Goal: Task Accomplishment & Management: Manage account settings

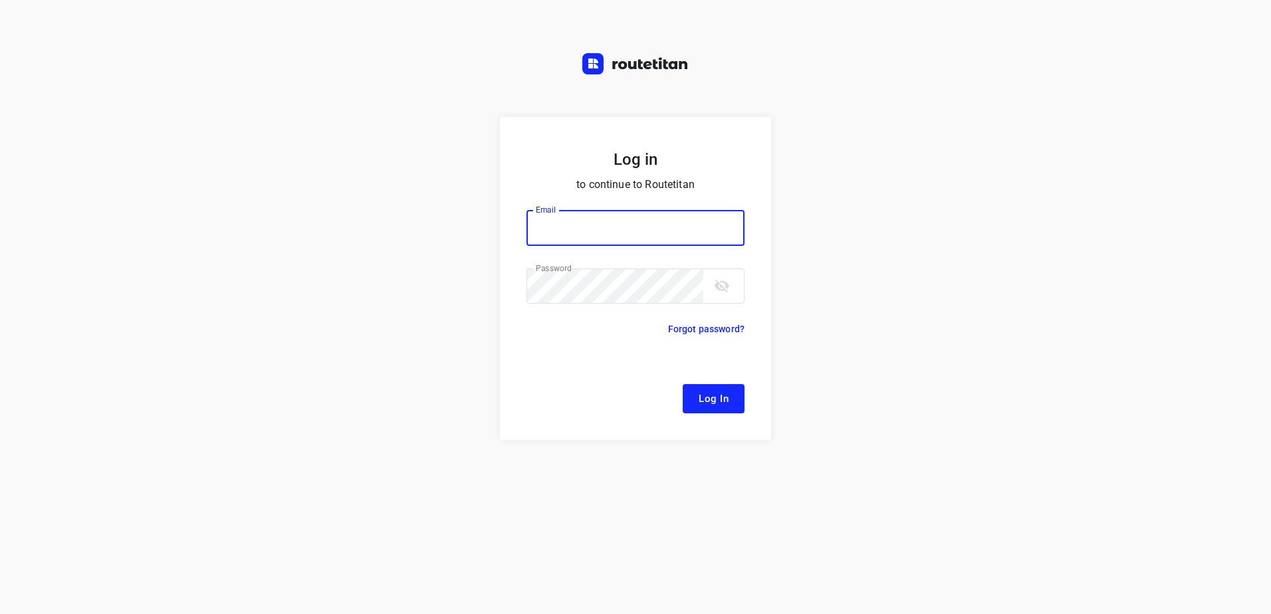
type input "[EMAIL_ADDRESS][DOMAIN_NAME]"
click at [717, 401] on span "Log In" at bounding box center [714, 398] width 30 height 17
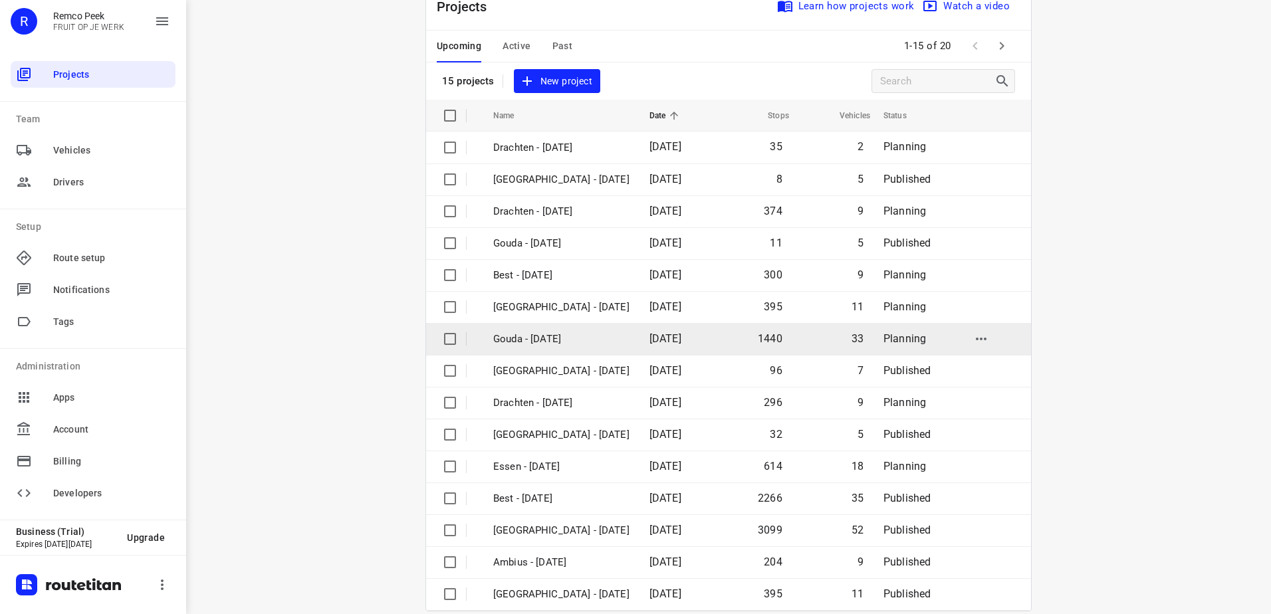
scroll to position [58, 0]
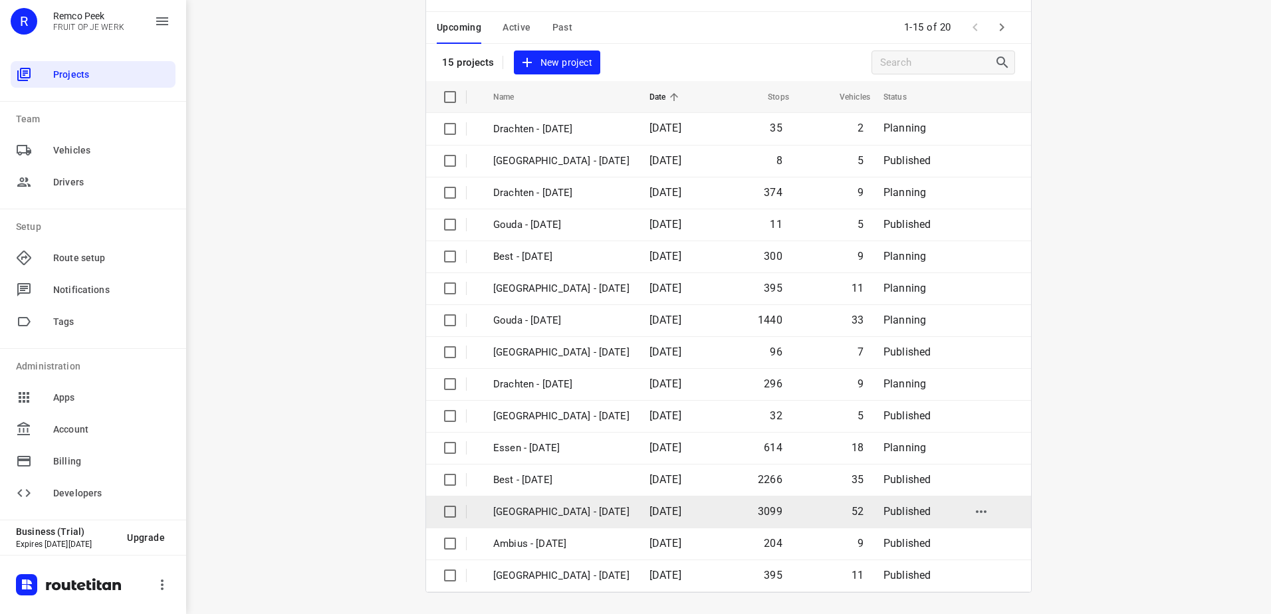
click at [573, 508] on p "[GEOGRAPHIC_DATA] - [DATE]" at bounding box center [561, 511] width 136 height 15
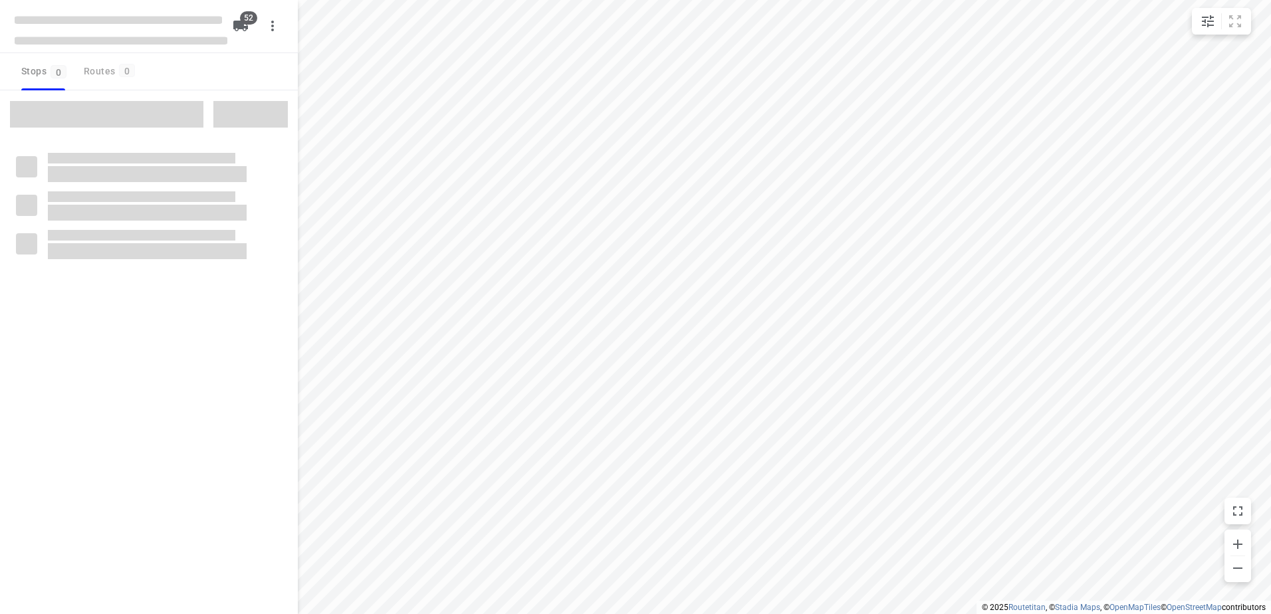
checkbox input "true"
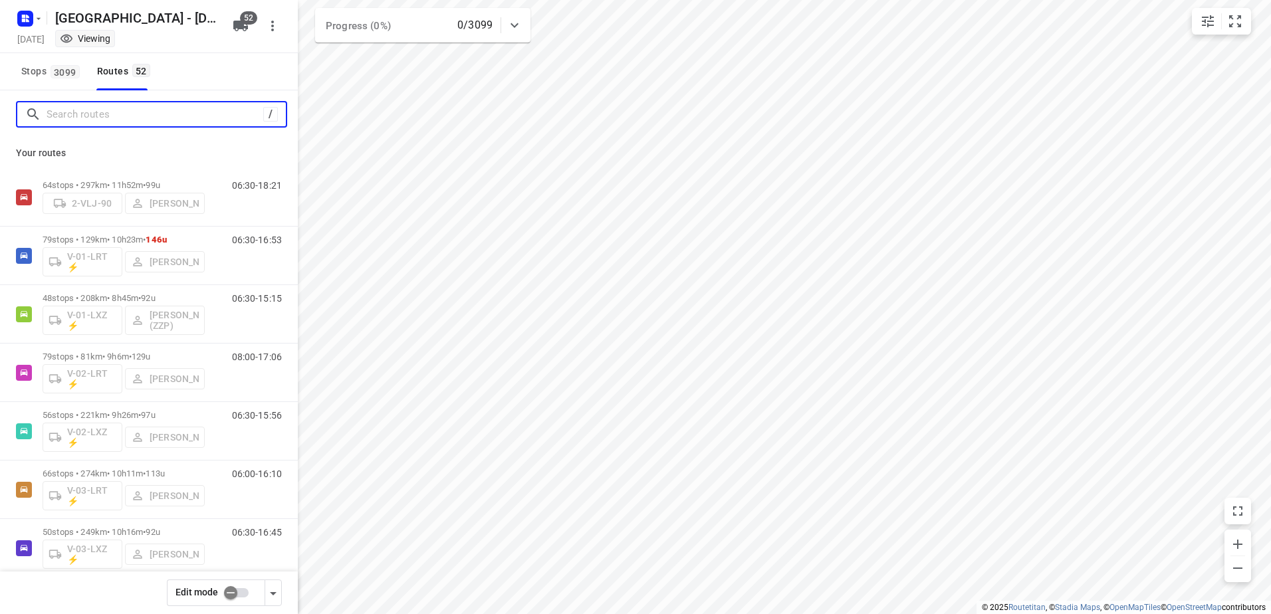
drag, startPoint x: 132, startPoint y: 117, endPoint x: 132, endPoint y: 108, distance: 9.3
click at [134, 112] on input "Search routes" at bounding box center [155, 114] width 217 height 21
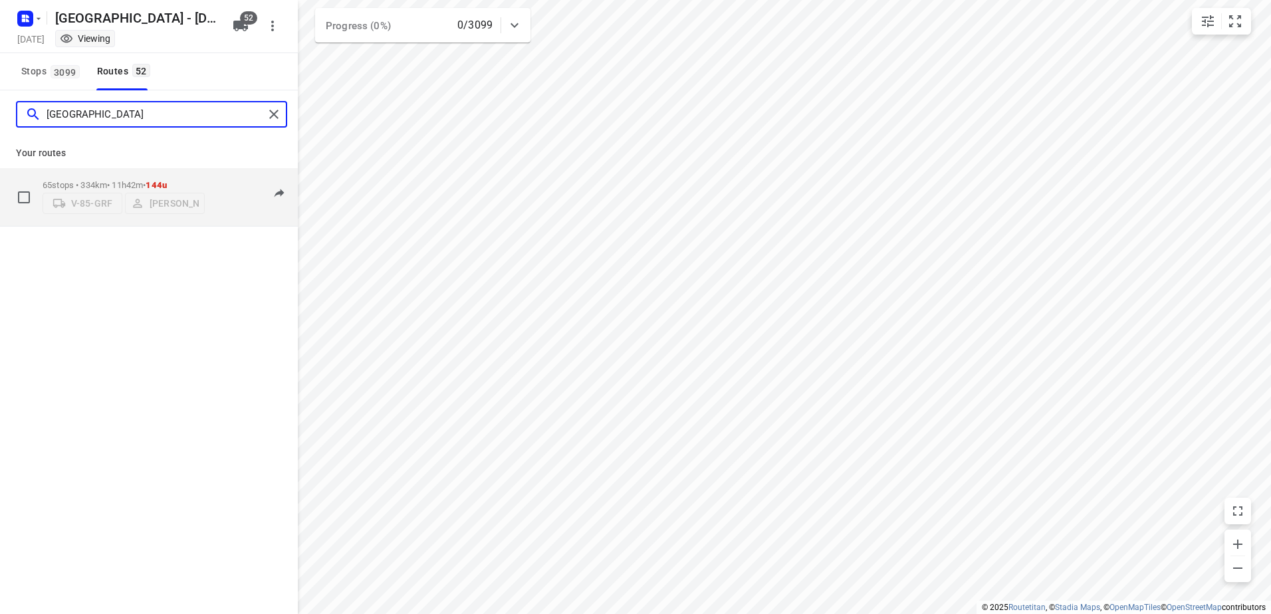
type input "[GEOGRAPHIC_DATA]"
click at [99, 171] on div "65 stops • 334km • 11h42m • 144u V-85-GRF Milan Rave 06:30-18:11" at bounding box center [149, 197] width 298 height 58
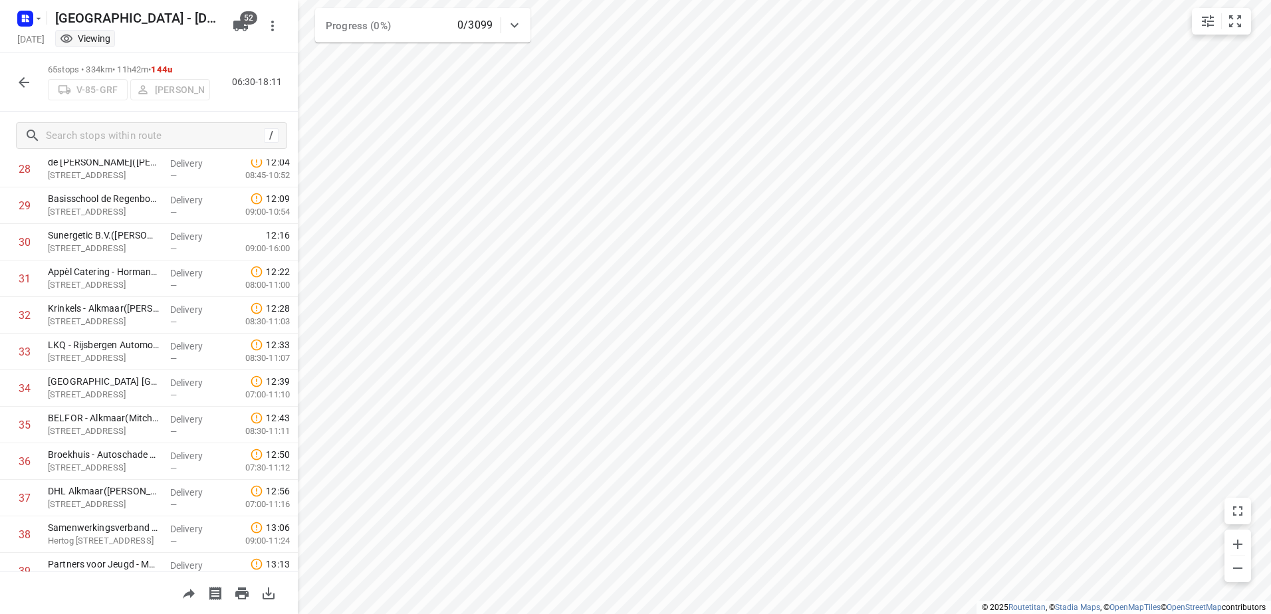
scroll to position [1063, 0]
click at [164, 131] on input "text" at bounding box center [153, 136] width 213 height 21
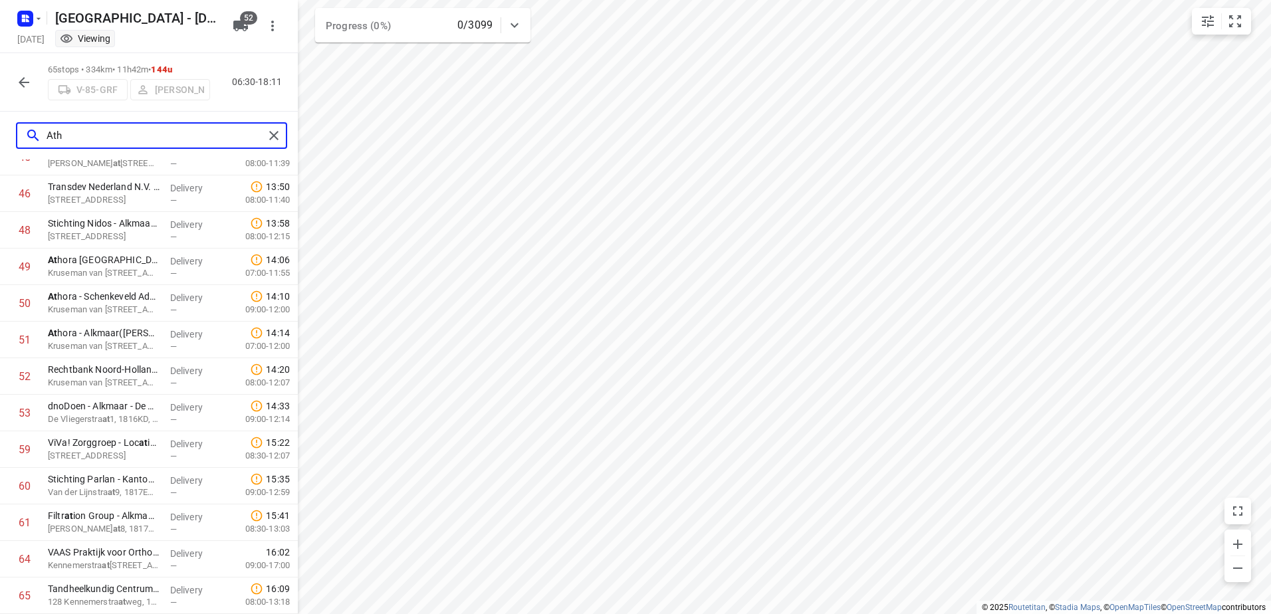
scroll to position [0, 0]
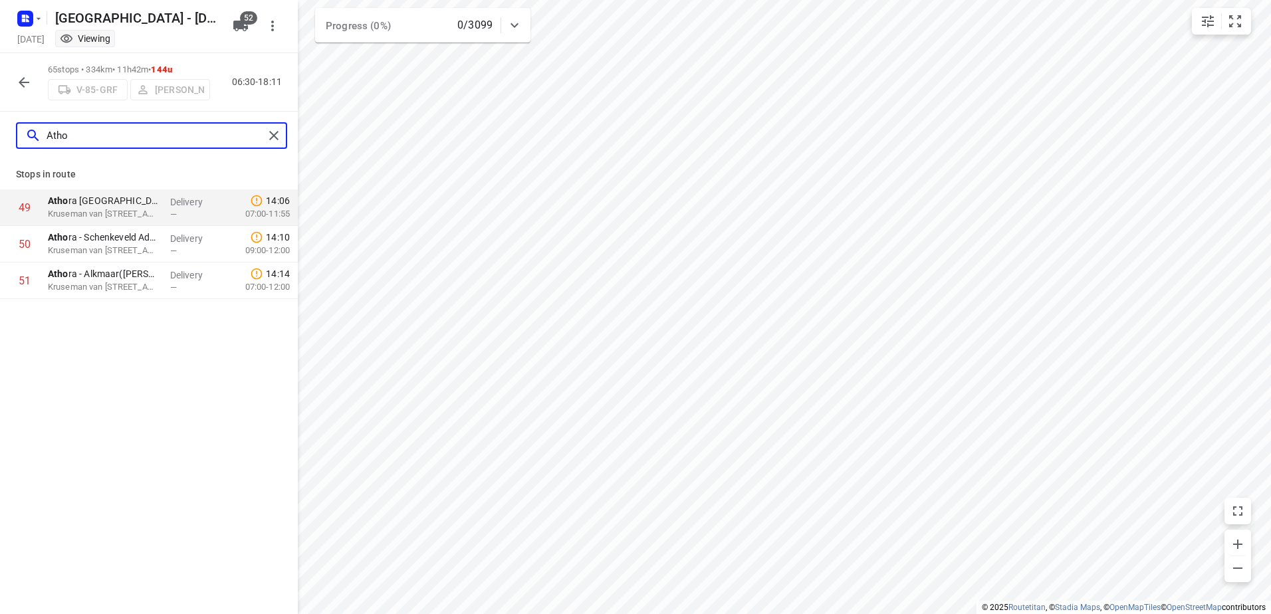
type input "Atho"
drag, startPoint x: 110, startPoint y: 137, endPoint x: 18, endPoint y: 128, distance: 92.2
click at [21, 137] on div "Atho" at bounding box center [140, 136] width 247 height 21
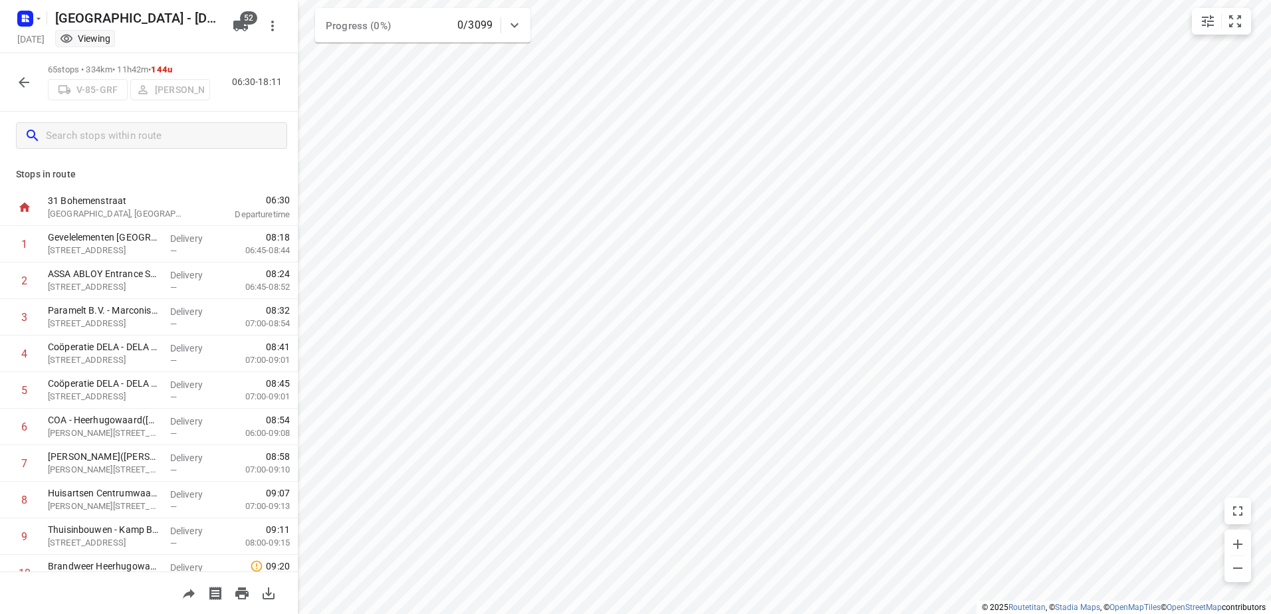
click at [22, 80] on icon "button" at bounding box center [24, 82] width 11 height 11
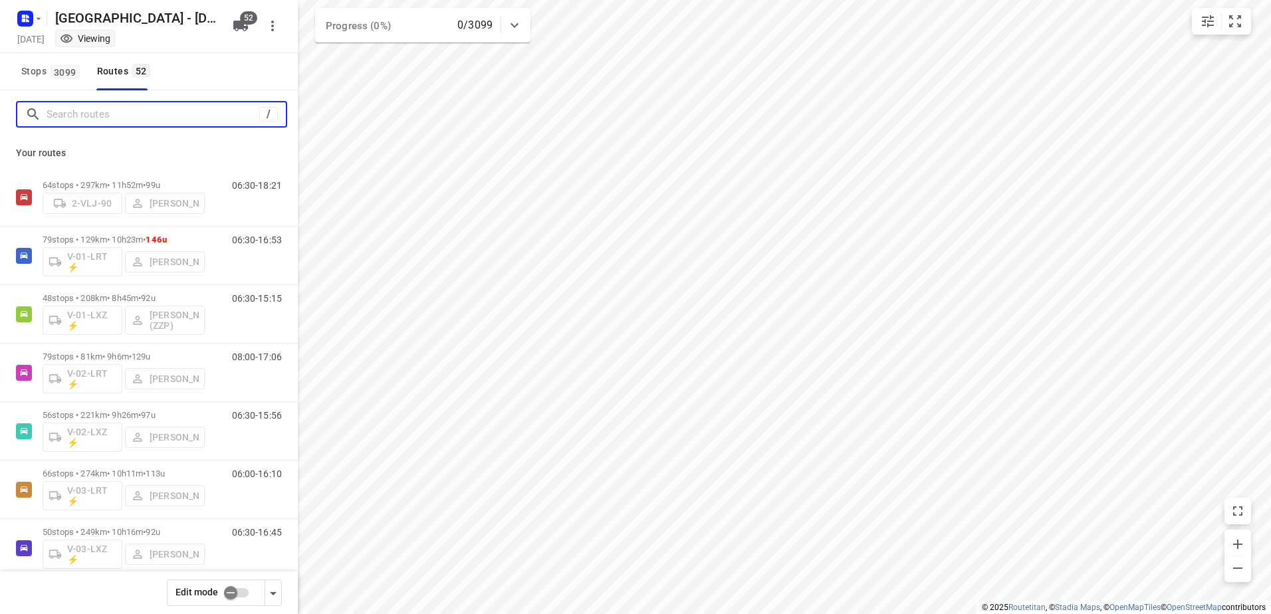
click at [142, 114] on input "Search routes" at bounding box center [153, 114] width 213 height 21
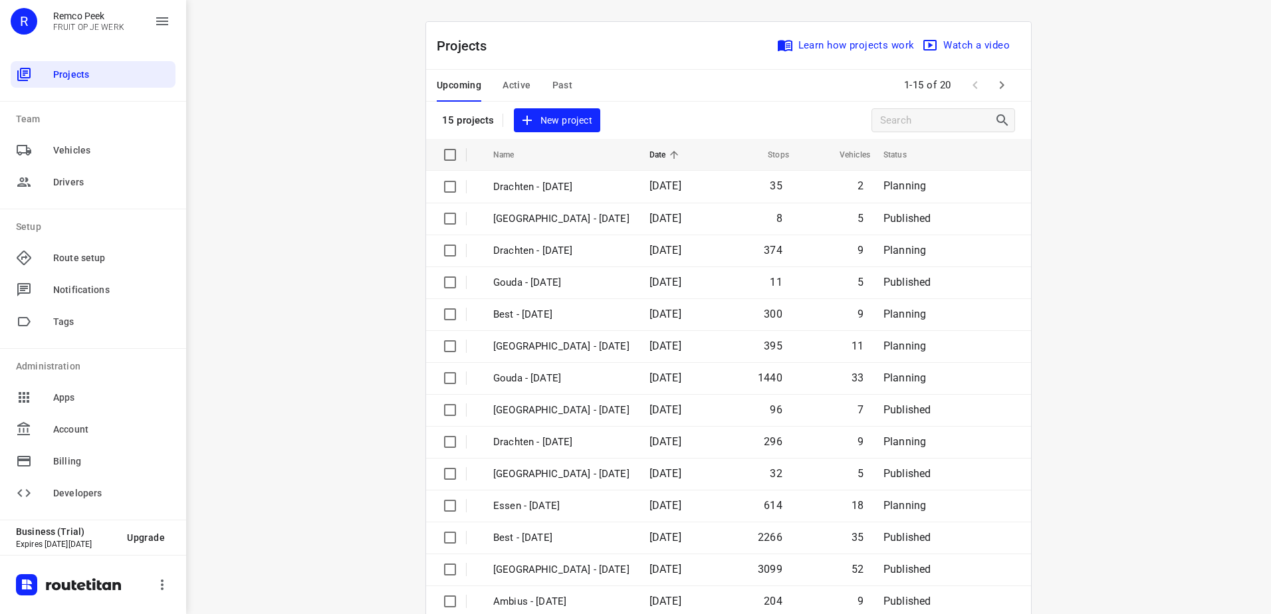
click at [507, 84] on span "Active" at bounding box center [516, 85] width 28 height 17
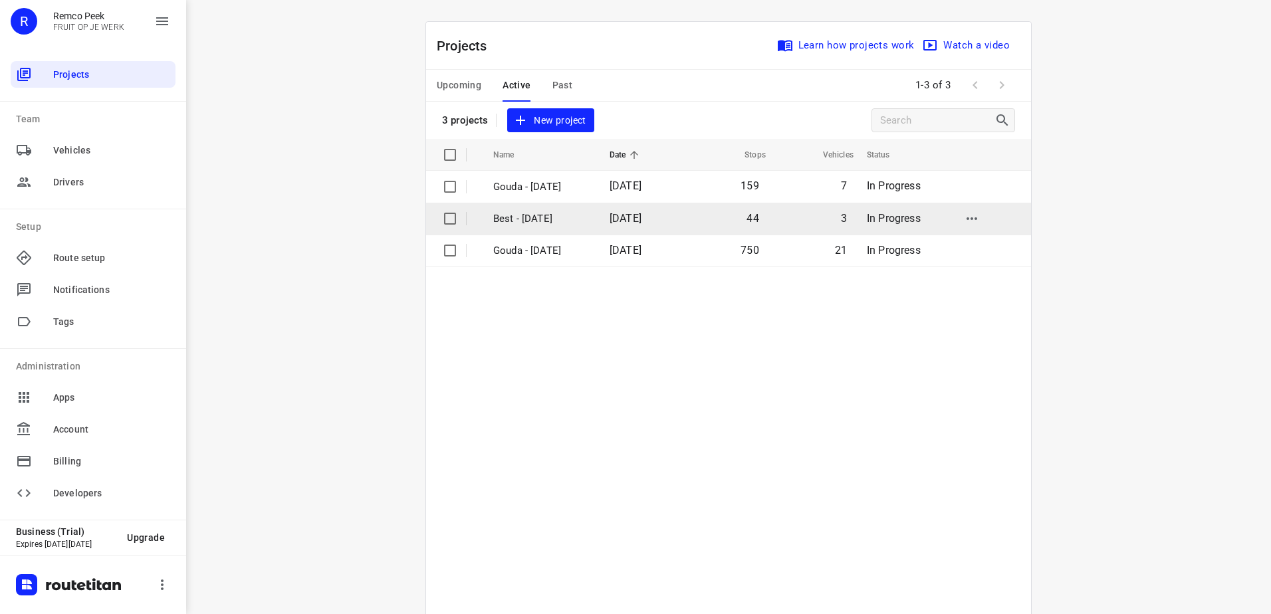
click at [564, 217] on p "Best - [DATE]" at bounding box center [541, 218] width 96 height 15
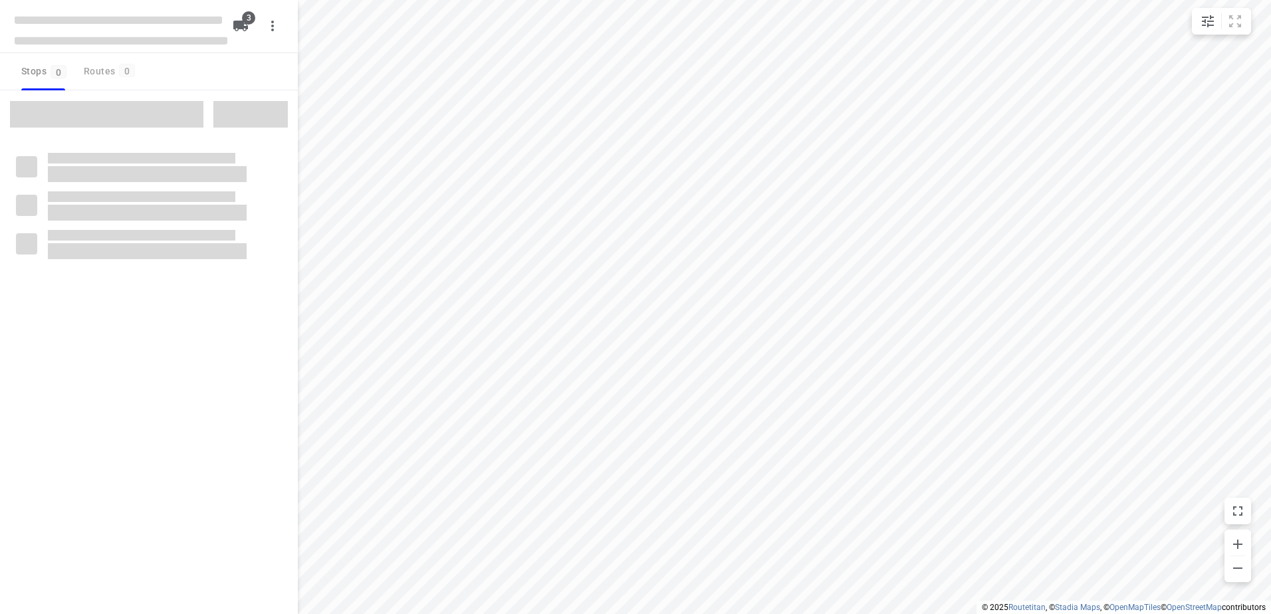
checkbox input "true"
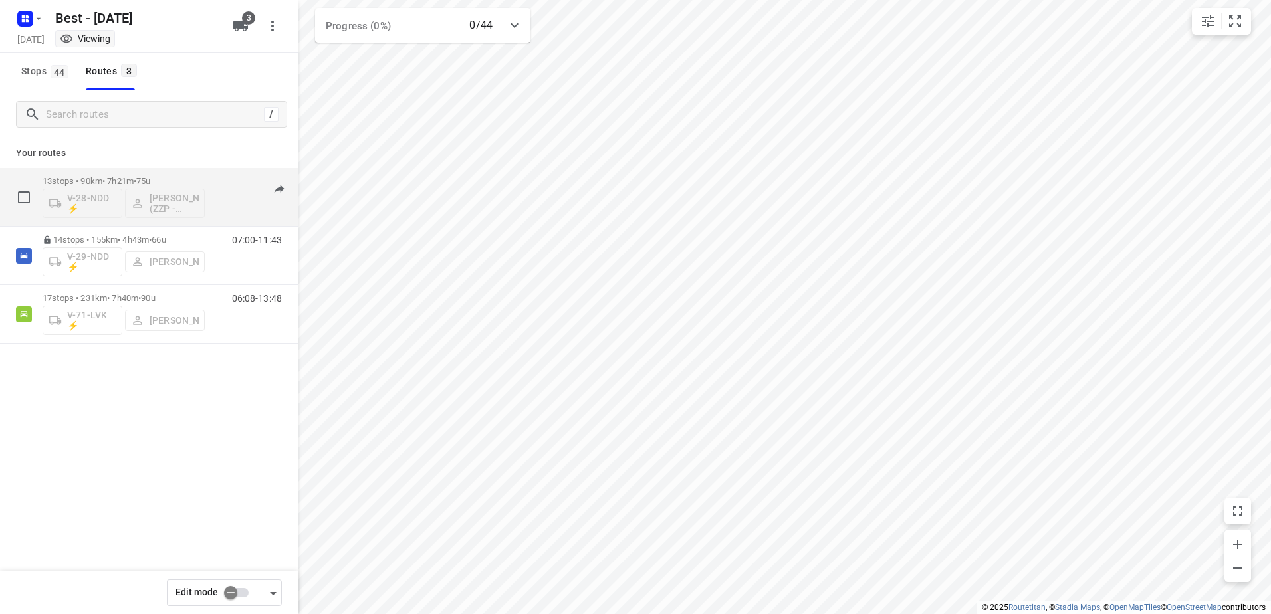
click at [204, 176] on p "13 stops • 90km • 7h21m • 75u" at bounding box center [124, 181] width 162 height 10
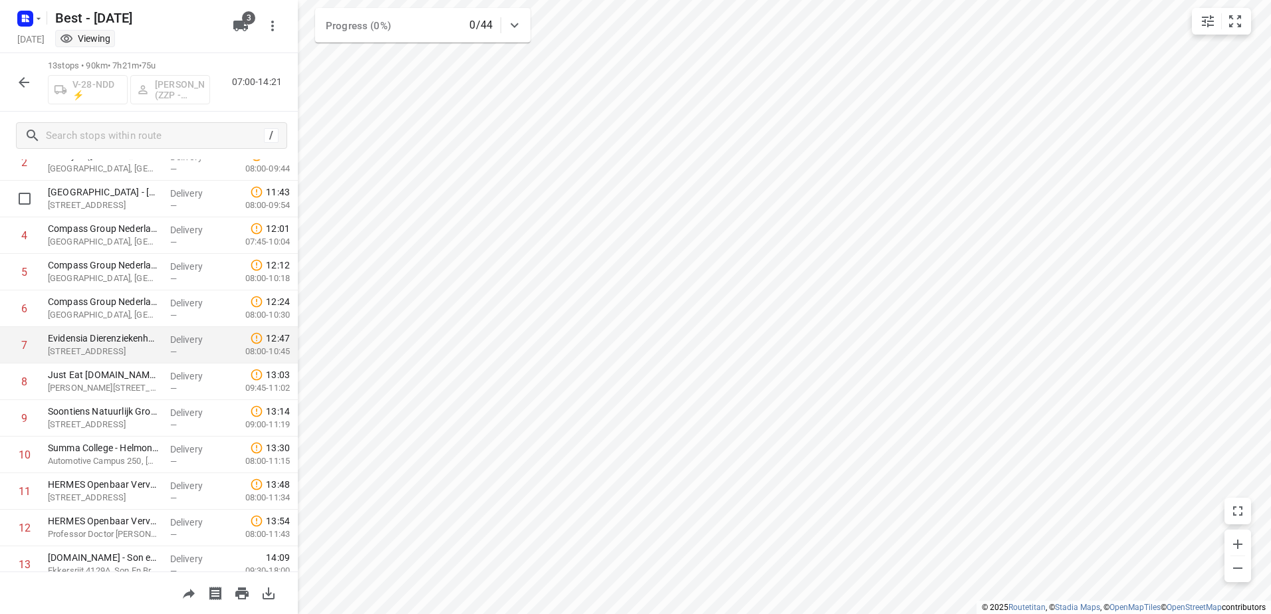
scroll to position [166, 0]
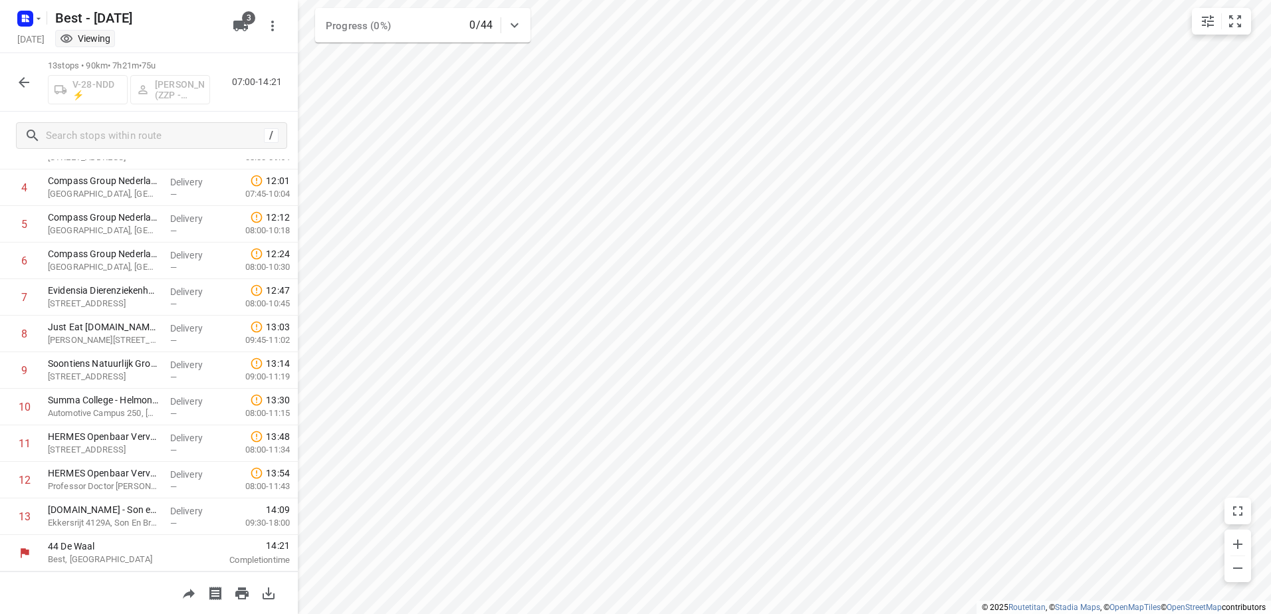
click at [26, 78] on icon "button" at bounding box center [24, 82] width 16 height 16
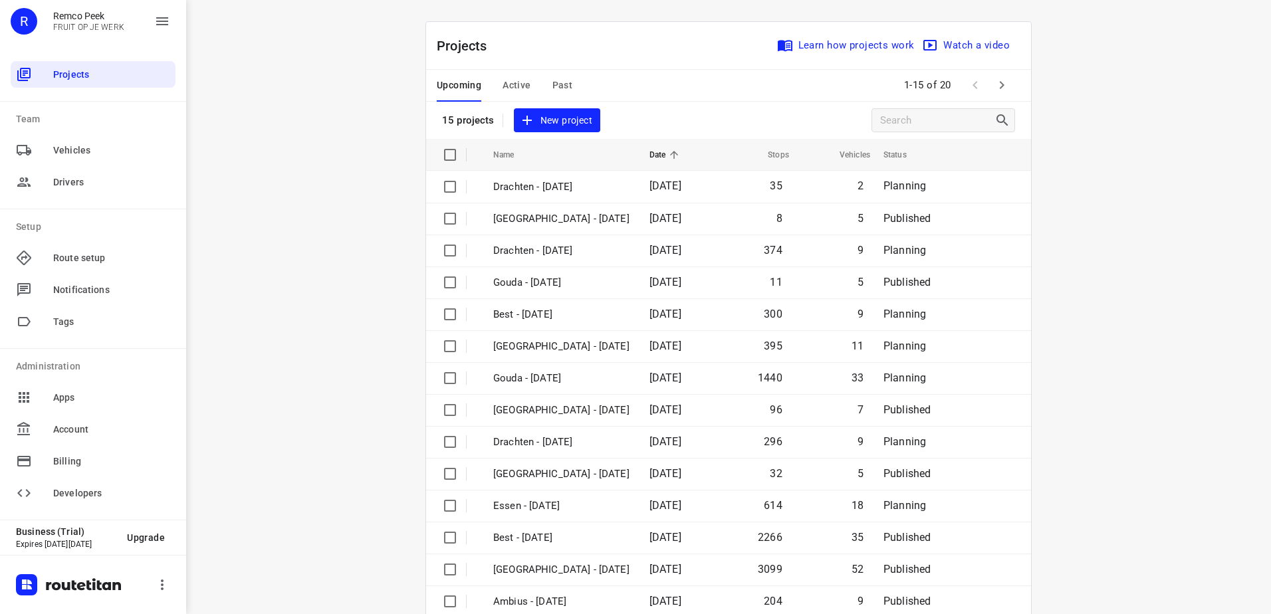
click at [495, 82] on div "Upcoming Active Past" at bounding box center [515, 86] width 157 height 32
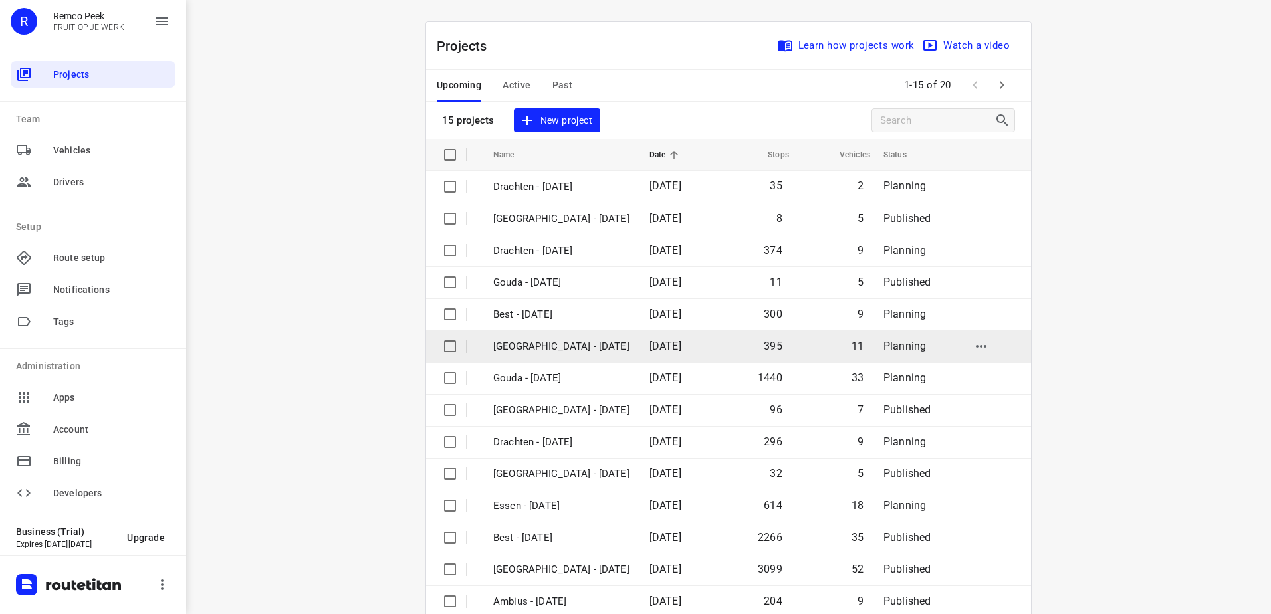
click at [531, 344] on p "[GEOGRAPHIC_DATA] - [DATE]" at bounding box center [561, 346] width 136 height 15
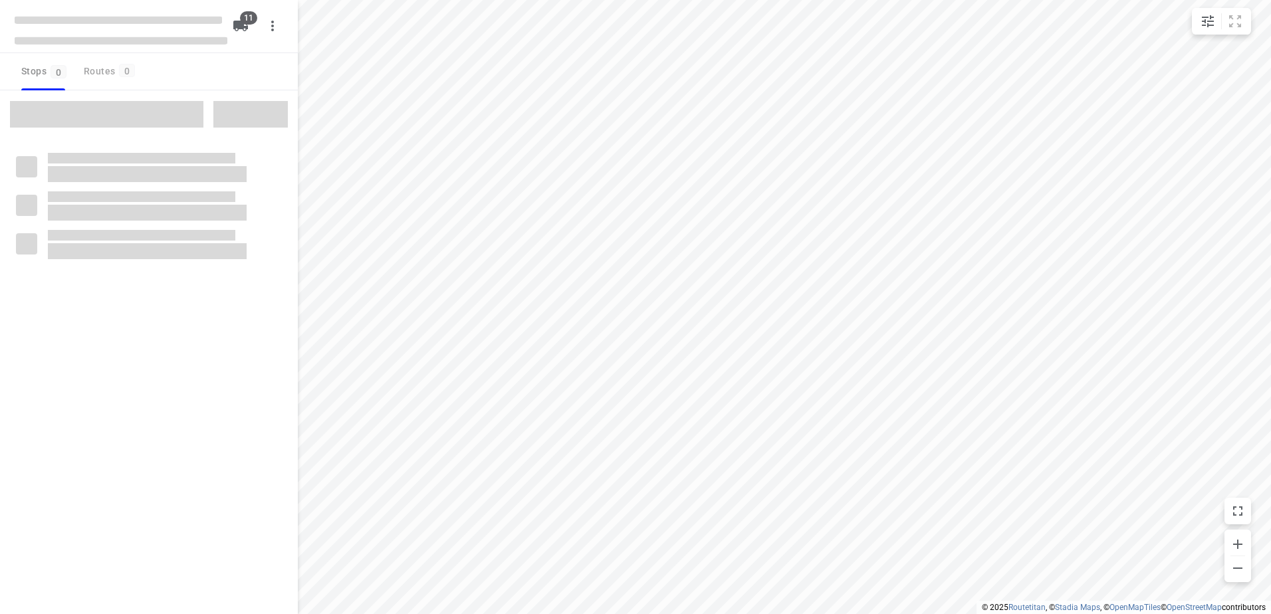
checkbox input "true"
